Goal: Transaction & Acquisition: Purchase product/service

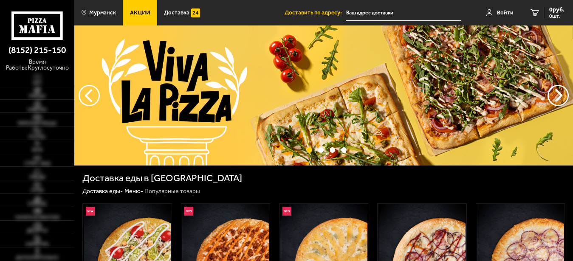
click at [39, 70] on p "время работы: круглосуточно" at bounding box center [37, 64] width 74 height 15
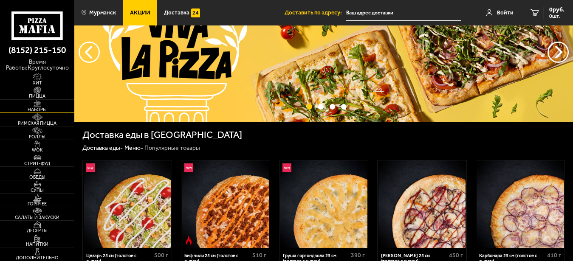
click at [38, 110] on span "Наборы" at bounding box center [37, 109] width 74 height 5
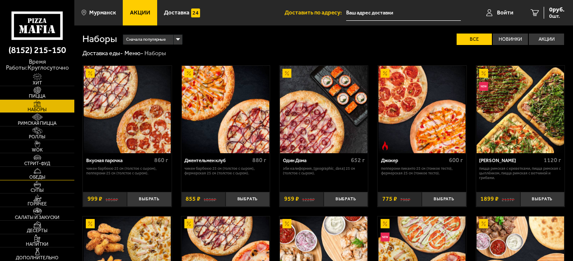
click at [38, 175] on img at bounding box center [37, 171] width 23 height 8
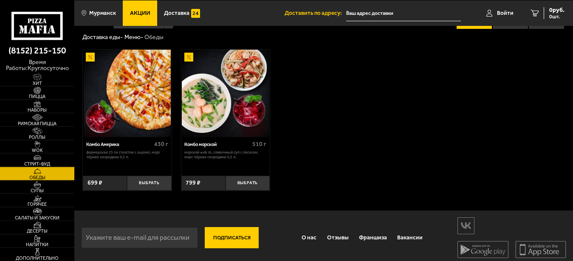
scroll to position [23, 0]
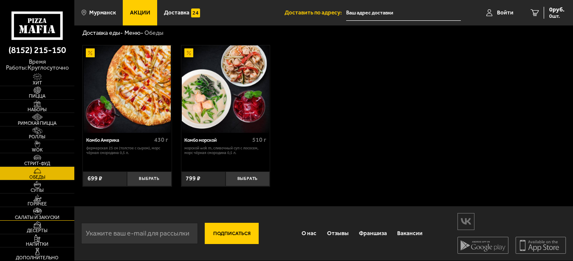
click at [42, 213] on img at bounding box center [37, 212] width 23 height 8
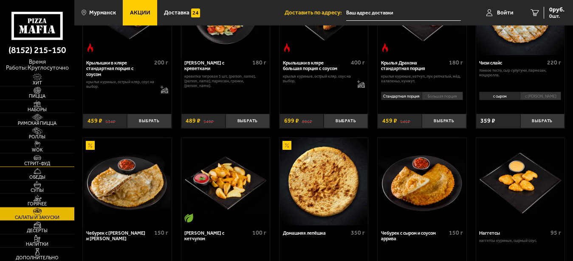
scroll to position [303, 0]
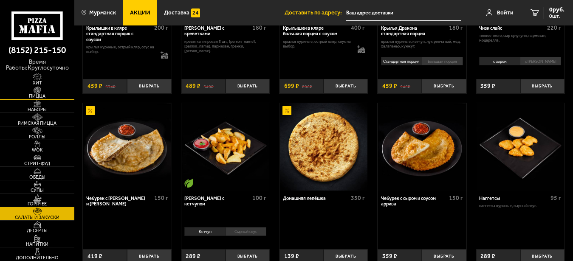
click at [40, 96] on span "Пицца" at bounding box center [37, 96] width 74 height 5
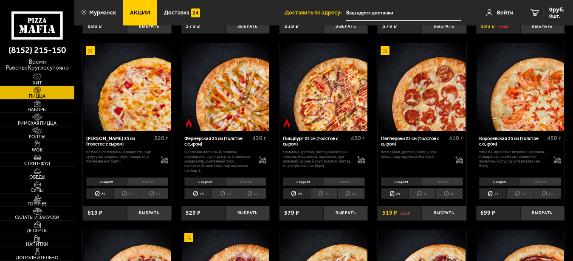
scroll to position [477, 0]
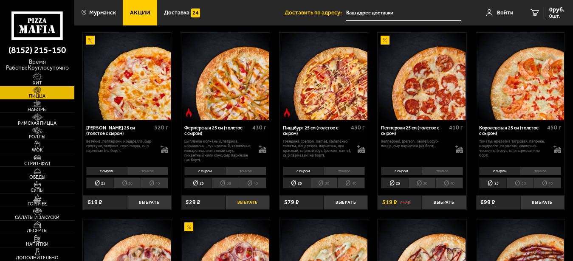
click at [251, 206] on button "Выбрать" at bounding box center [248, 202] width 44 height 14
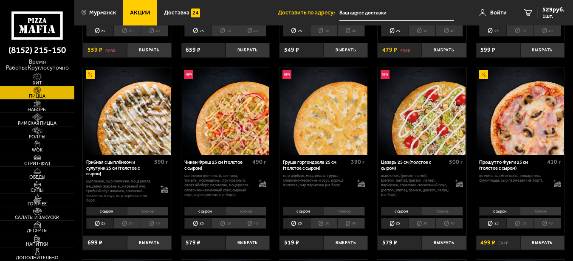
scroll to position [260, 0]
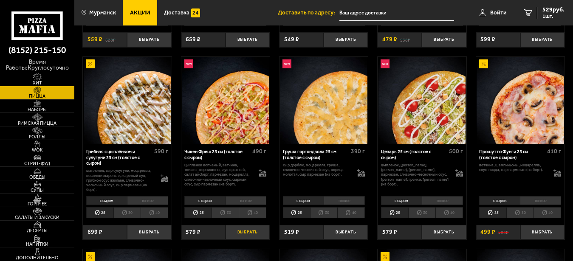
click at [242, 237] on button "Выбрать" at bounding box center [248, 232] width 44 height 14
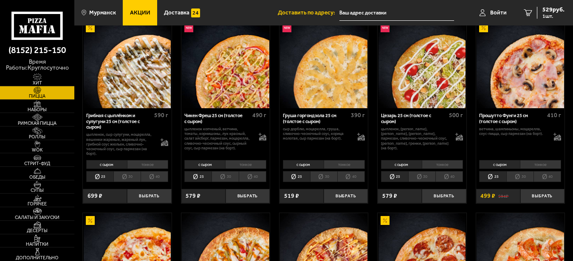
scroll to position [303, 0]
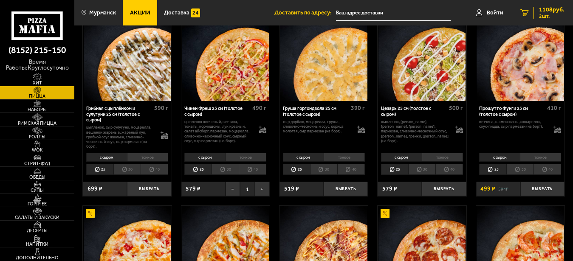
click at [538, 14] on div "1108 руб. 2 шт." at bounding box center [549, 13] width 31 height 12
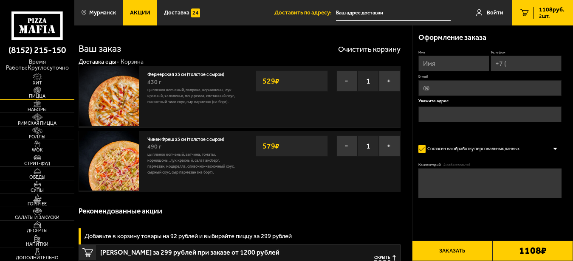
click at [38, 94] on img at bounding box center [37, 91] width 23 height 8
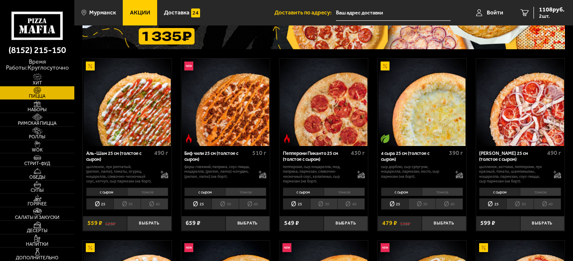
scroll to position [87, 0]
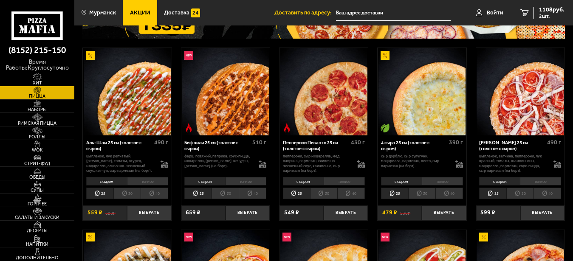
click at [144, 10] on span "Акции" at bounding box center [140, 13] width 20 height 6
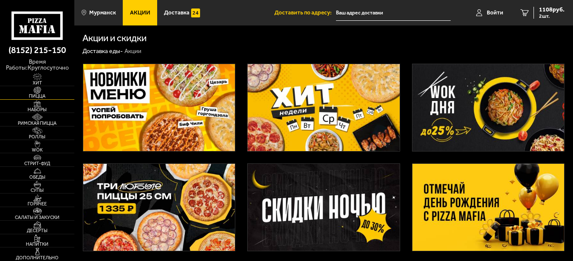
click at [39, 95] on span "Пицца" at bounding box center [37, 96] width 74 height 5
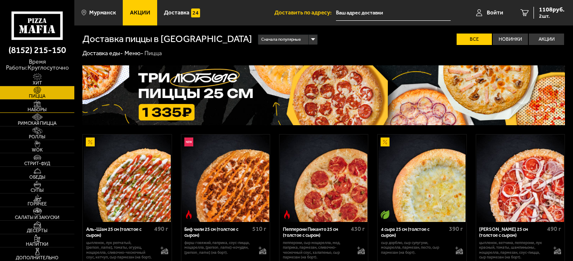
click at [40, 111] on span "Наборы" at bounding box center [37, 109] width 74 height 5
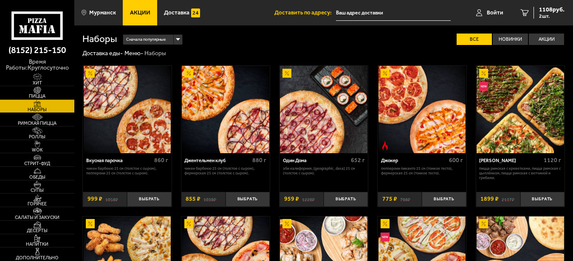
click at [210, 161] on div "Джентельмен клуб" at bounding box center [217, 161] width 66 height 6
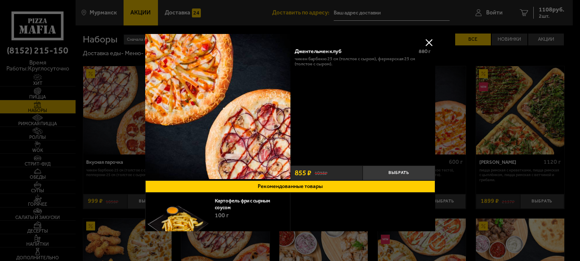
click at [423, 42] on button at bounding box center [429, 42] width 13 height 13
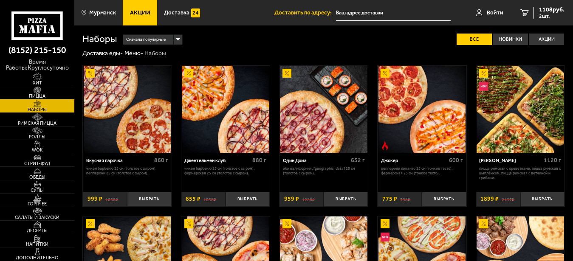
click at [40, 93] on img at bounding box center [37, 91] width 23 height 8
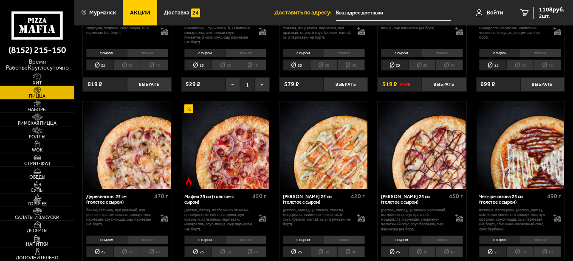
scroll to position [650, 0]
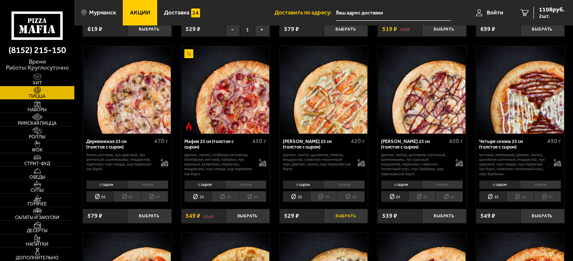
click at [341, 223] on button "Выбрать" at bounding box center [346, 216] width 44 height 14
click at [543, 14] on span "3 шт." at bounding box center [551, 16] width 25 height 5
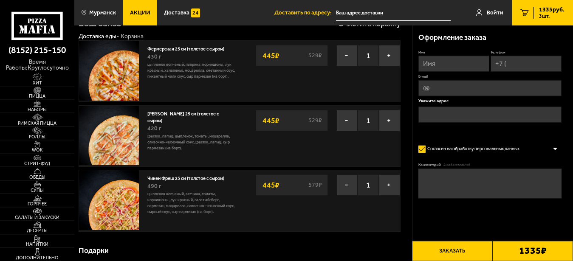
scroll to position [43, 0]
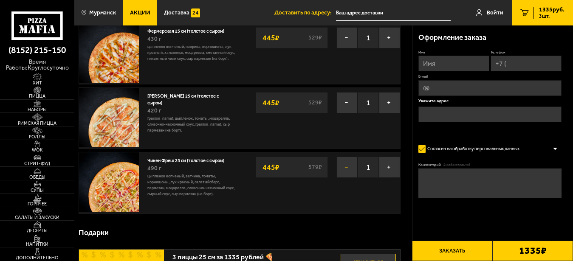
click at [344, 169] on button "−" at bounding box center [346, 167] width 21 height 21
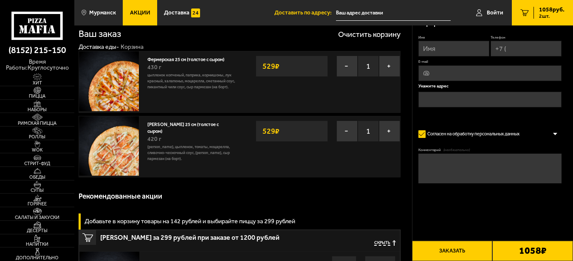
scroll to position [0, 0]
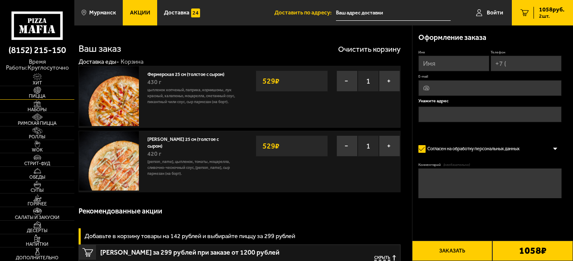
click at [43, 94] on span "Пицца" at bounding box center [37, 96] width 74 height 5
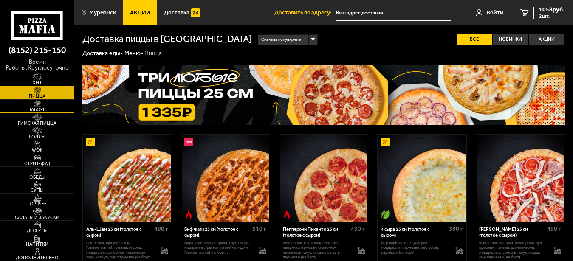
click at [41, 107] on img at bounding box center [37, 104] width 23 height 8
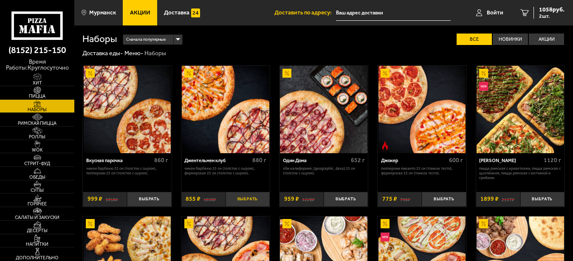
click at [243, 199] on button "Выбрать" at bounding box center [248, 199] width 44 height 14
click at [551, 9] on span "1913 руб." at bounding box center [551, 10] width 25 height 6
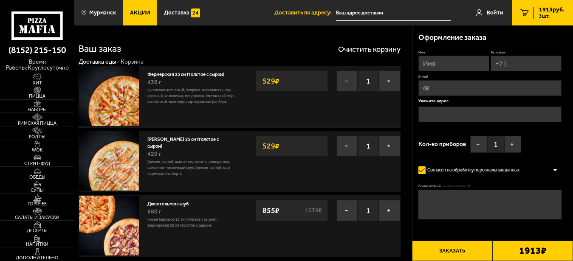
click at [348, 79] on button "−" at bounding box center [346, 81] width 21 height 21
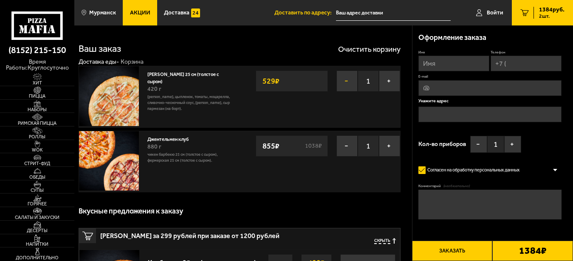
click at [345, 83] on button "−" at bounding box center [346, 81] width 21 height 21
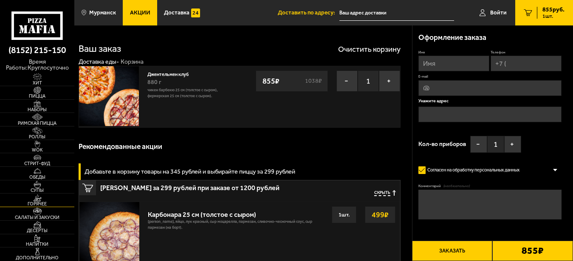
click at [39, 200] on img at bounding box center [37, 199] width 23 height 8
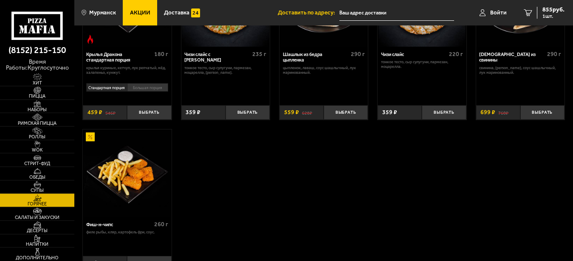
scroll to position [433, 0]
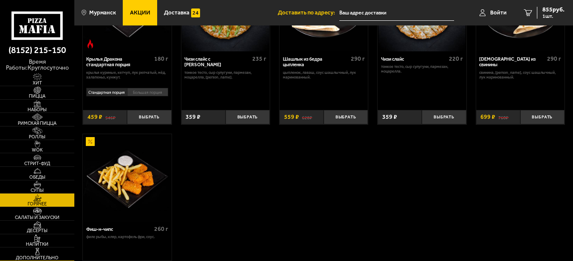
click at [45, 249] on img at bounding box center [37, 252] width 23 height 8
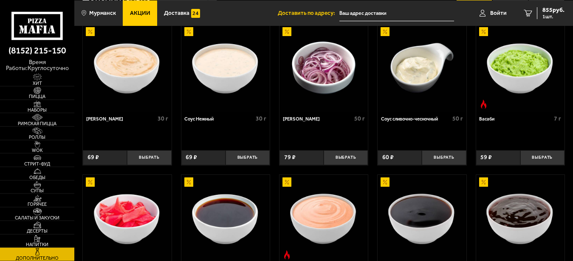
scroll to position [87, 0]
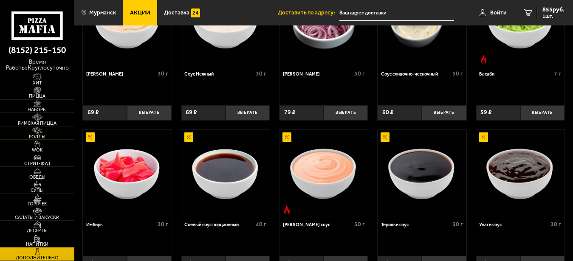
click at [36, 135] on span "Роллы" at bounding box center [37, 137] width 74 height 5
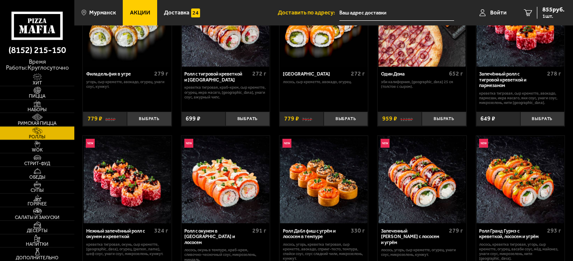
scroll to position [43, 0]
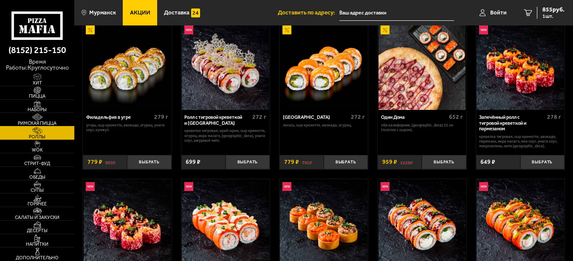
click at [42, 122] on span "Римская пицца" at bounding box center [37, 123] width 74 height 5
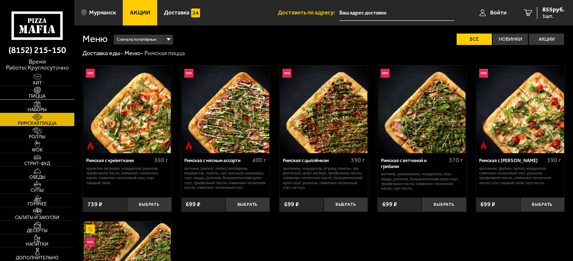
click at [42, 90] on img at bounding box center [37, 91] width 23 height 8
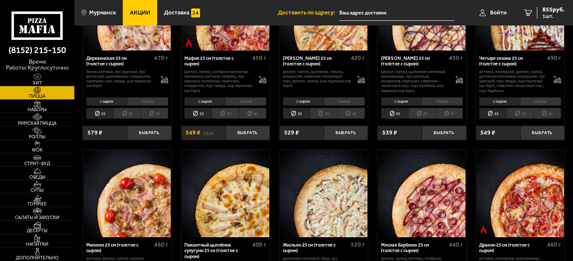
scroll to position [693, 0]
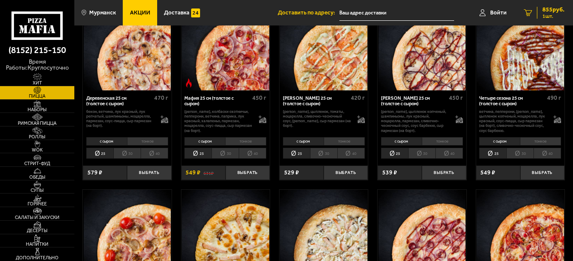
click at [556, 14] on span "1 шт." at bounding box center [553, 16] width 22 height 5
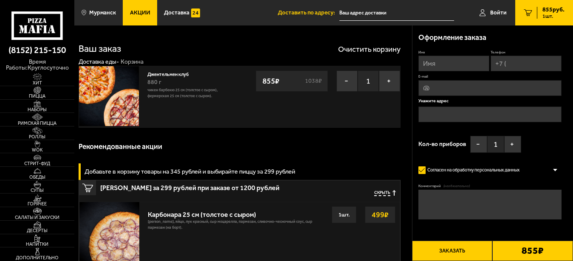
click at [110, 90] on img at bounding box center [109, 96] width 60 height 60
click at [172, 76] on link "Джентельмен клуб" at bounding box center [170, 73] width 47 height 7
click at [37, 103] on img at bounding box center [37, 104] width 23 height 8
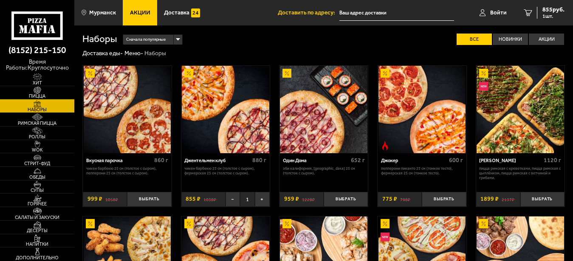
click at [38, 90] on img at bounding box center [37, 91] width 23 height 8
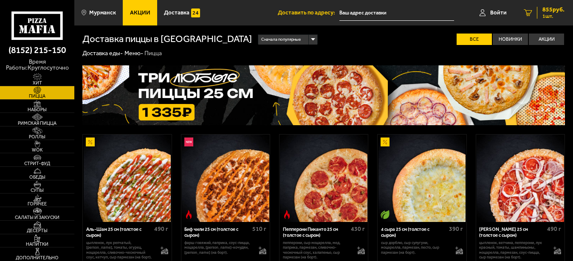
click at [555, 10] on span "855 руб." at bounding box center [553, 10] width 22 height 6
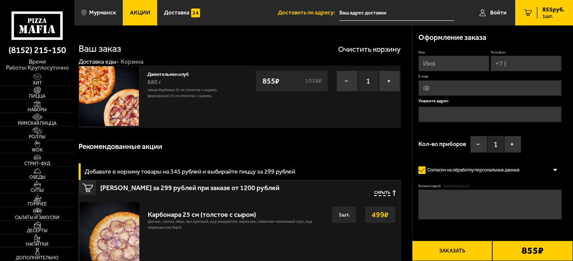
click at [267, 120] on div "Джентельмен клуб 880 г Чикен Барбекю 25 см (толстое с сыром), Фермерская 25 см …" at bounding box center [240, 97] width 322 height 62
click at [453, 72] on div "Имя Телефон E-mail Укажите адрес Кол-во приборов − 1 +" at bounding box center [489, 103] width 143 height 107
drag, startPoint x: 448, startPoint y: 66, endPoint x: 442, endPoint y: 67, distance: 6.0
click at [448, 66] on input "Имя" at bounding box center [453, 64] width 71 height 16
click at [378, 13] on input "text" at bounding box center [396, 13] width 115 height 16
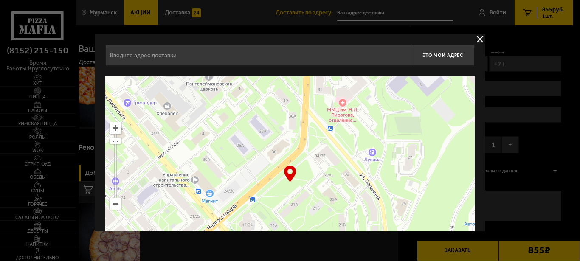
click at [339, 56] on input "text" at bounding box center [258, 55] width 306 height 21
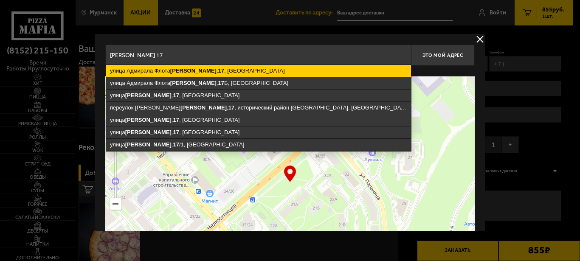
click at [275, 69] on ymaps "[STREET_ADDRESS][PERSON_NAME]" at bounding box center [258, 71] width 305 height 12
type input "[STREET_ADDRESS][PERSON_NAME]"
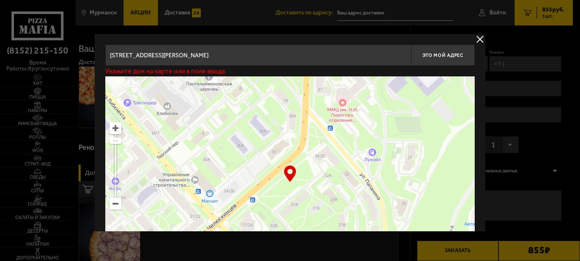
type input "[STREET_ADDRESS][PERSON_NAME]"
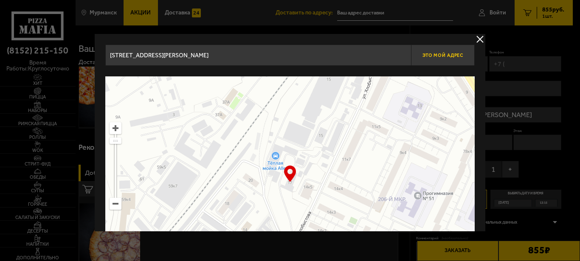
click at [448, 56] on span "Это мой адрес" at bounding box center [443, 56] width 41 height 6
type input "[STREET_ADDRESS][PERSON_NAME]"
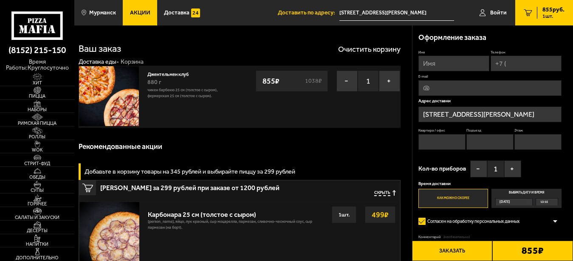
click at [457, 65] on input "Имя" at bounding box center [453, 64] width 71 height 16
type input "[PERSON_NAME]"
click at [523, 59] on input "Телефон" at bounding box center [526, 64] width 71 height 16
click at [523, 62] on input "Телефон" at bounding box center [526, 64] width 71 height 16
